Goal: Check status: Check status

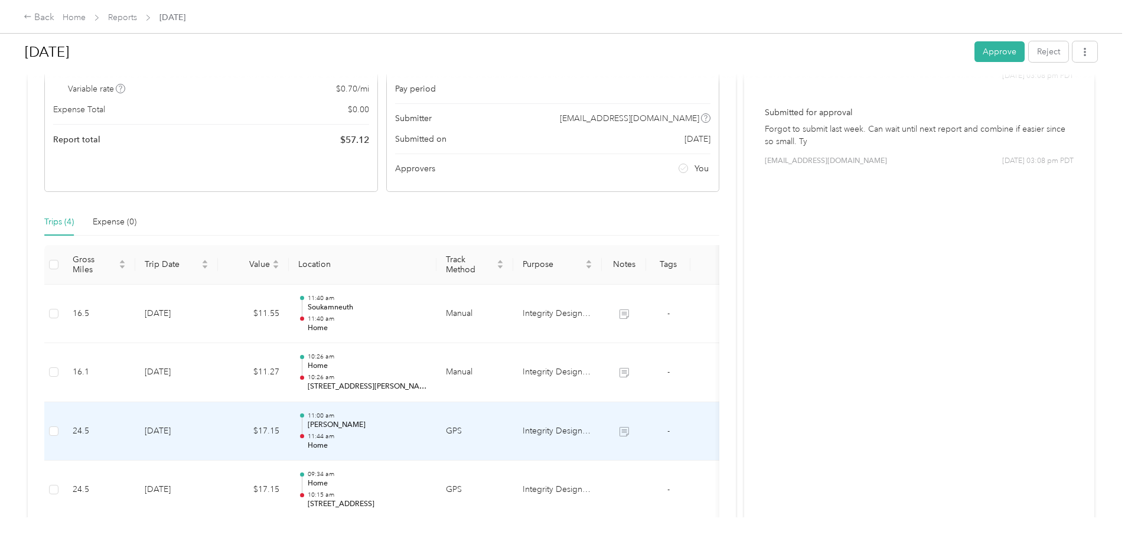
scroll to position [118, 0]
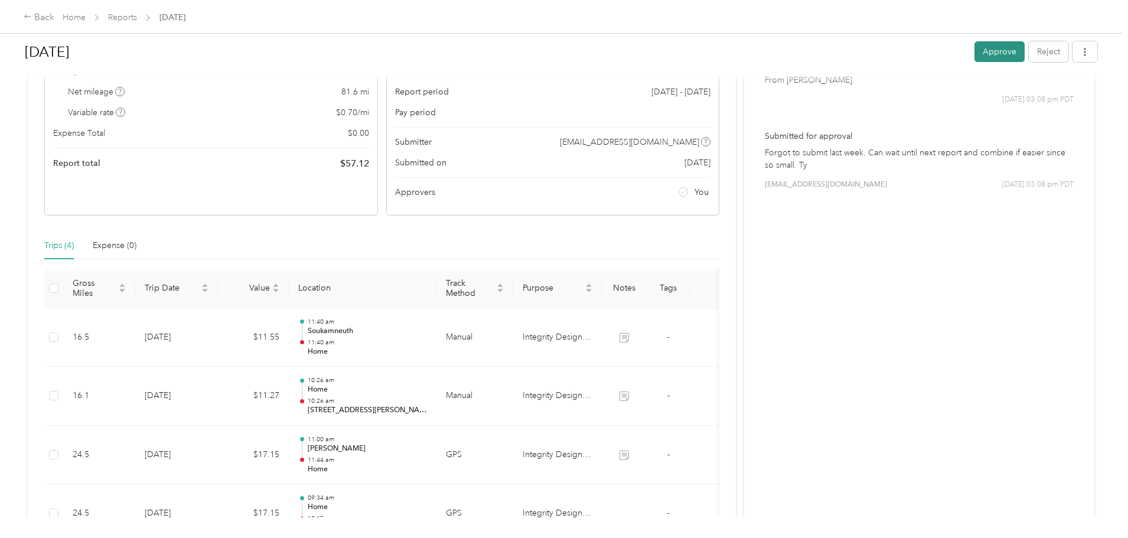
click at [974, 48] on button "Approve" at bounding box center [999, 51] width 50 height 21
